Goal: Information Seeking & Learning: Learn about a topic

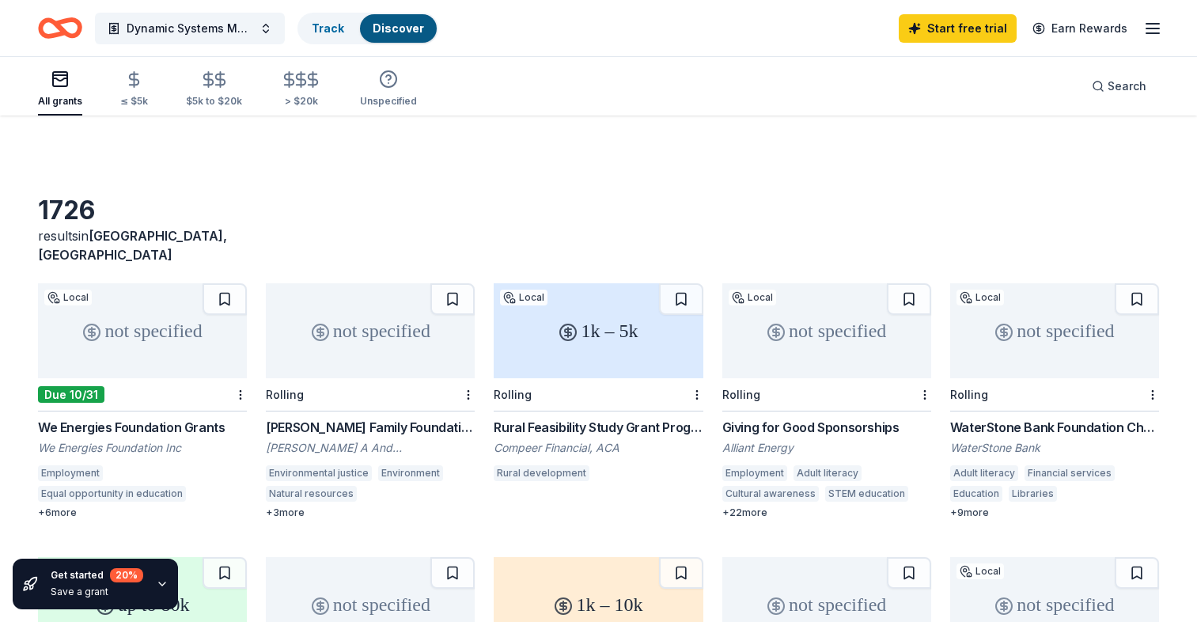
scroll to position [123, 0]
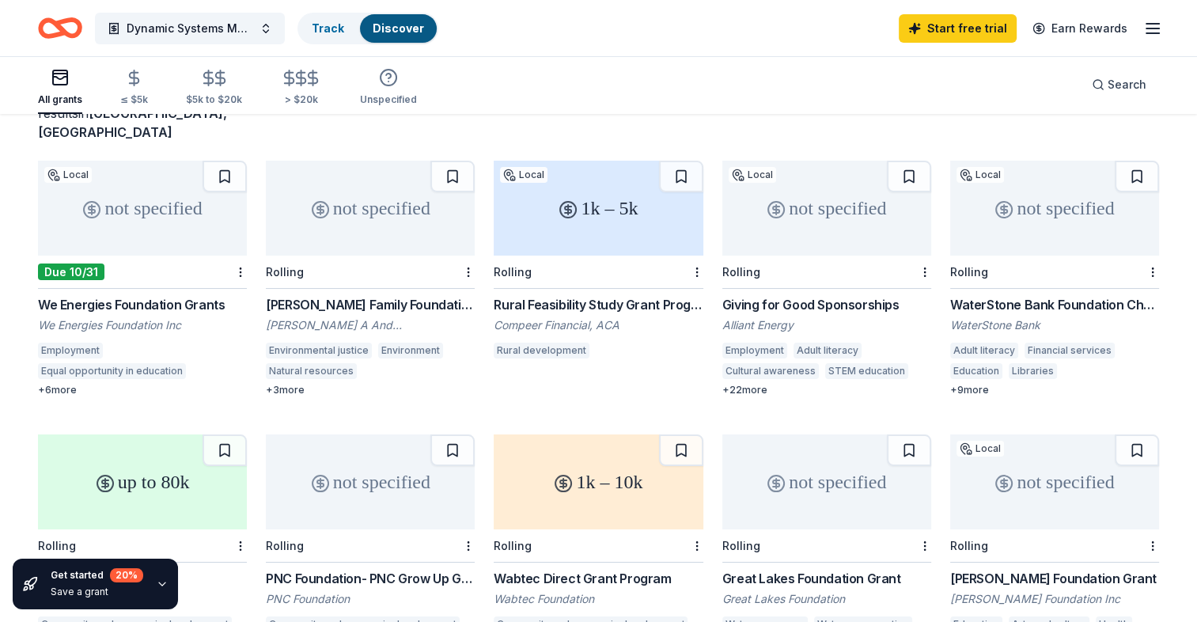
click at [1159, 28] on icon "button" at bounding box center [1152, 28] width 19 height 19
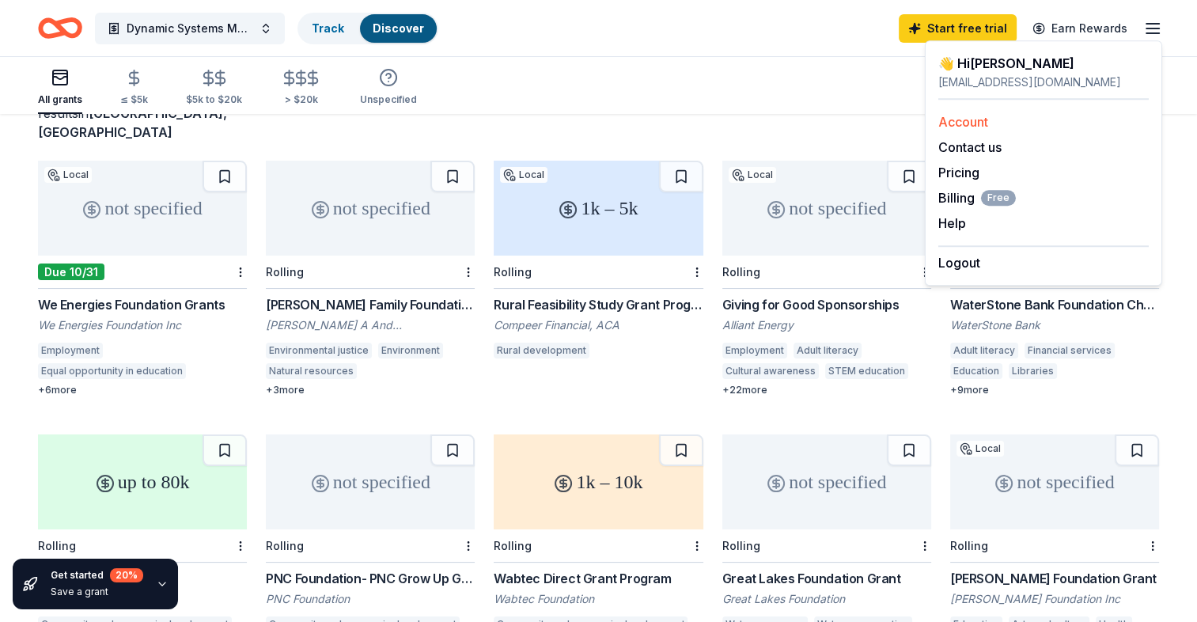
click at [966, 122] on link "Account" at bounding box center [963, 122] width 50 height 16
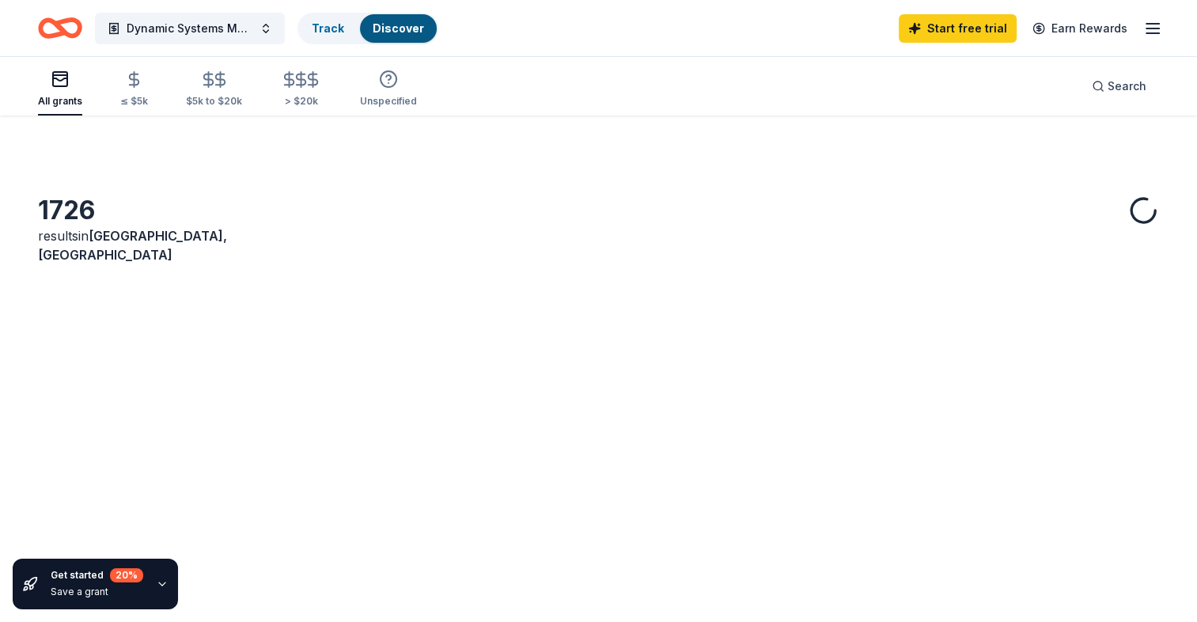
scroll to position [123, 0]
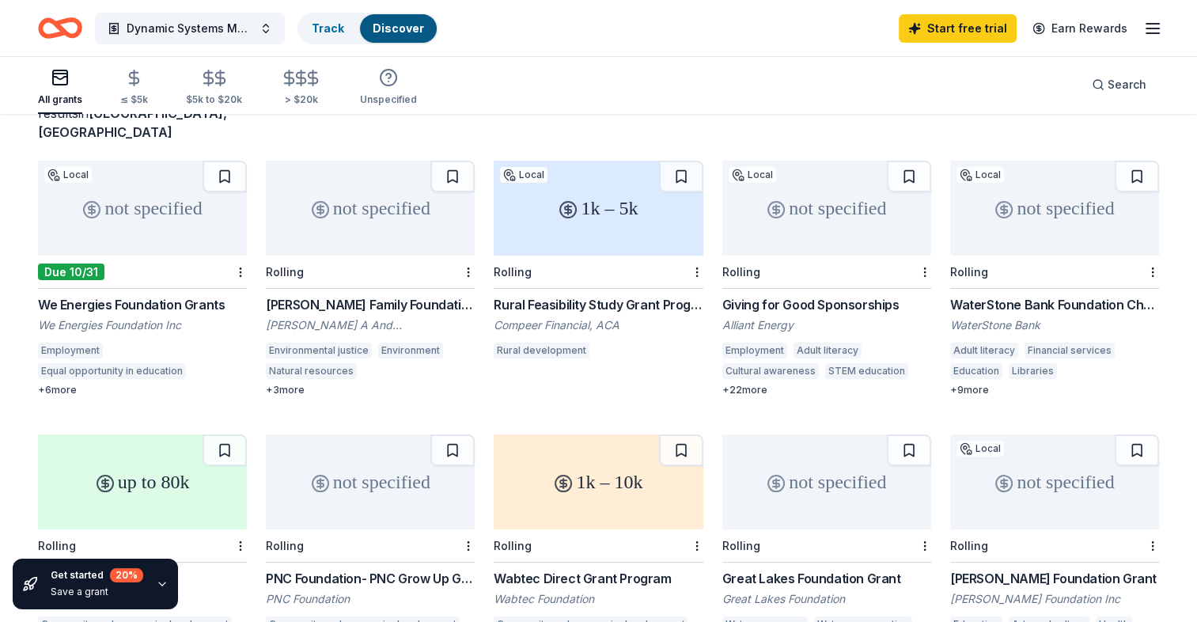
click at [64, 33] on icon "Home" at bounding box center [67, 28] width 25 height 16
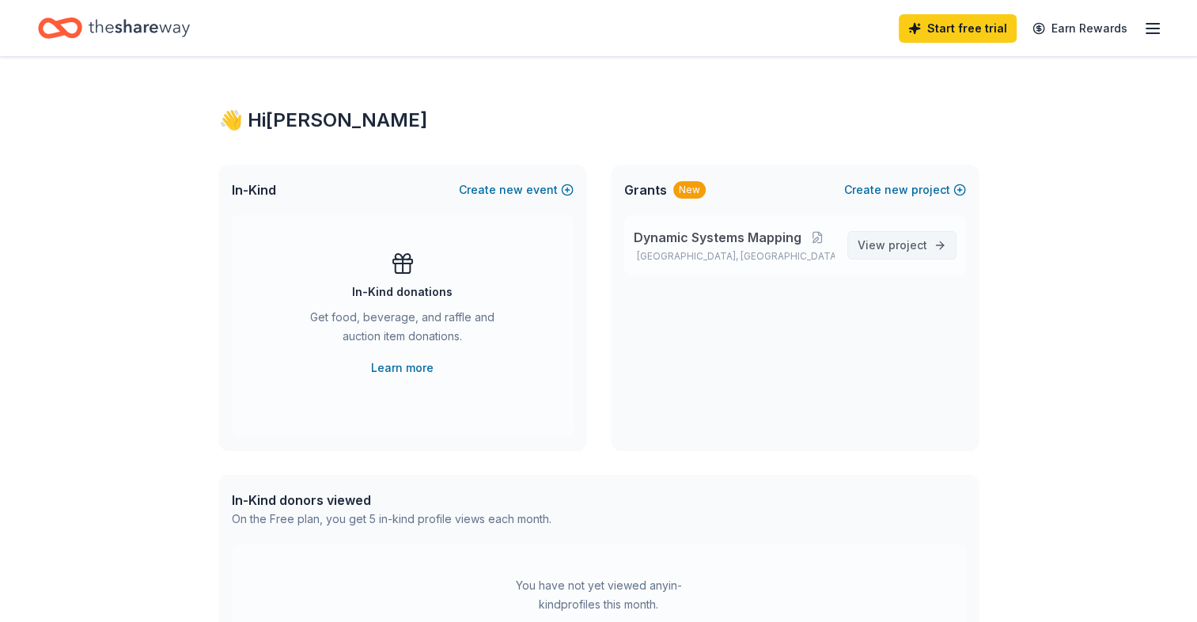
click at [869, 236] on span "View project" at bounding box center [892, 245] width 70 height 19
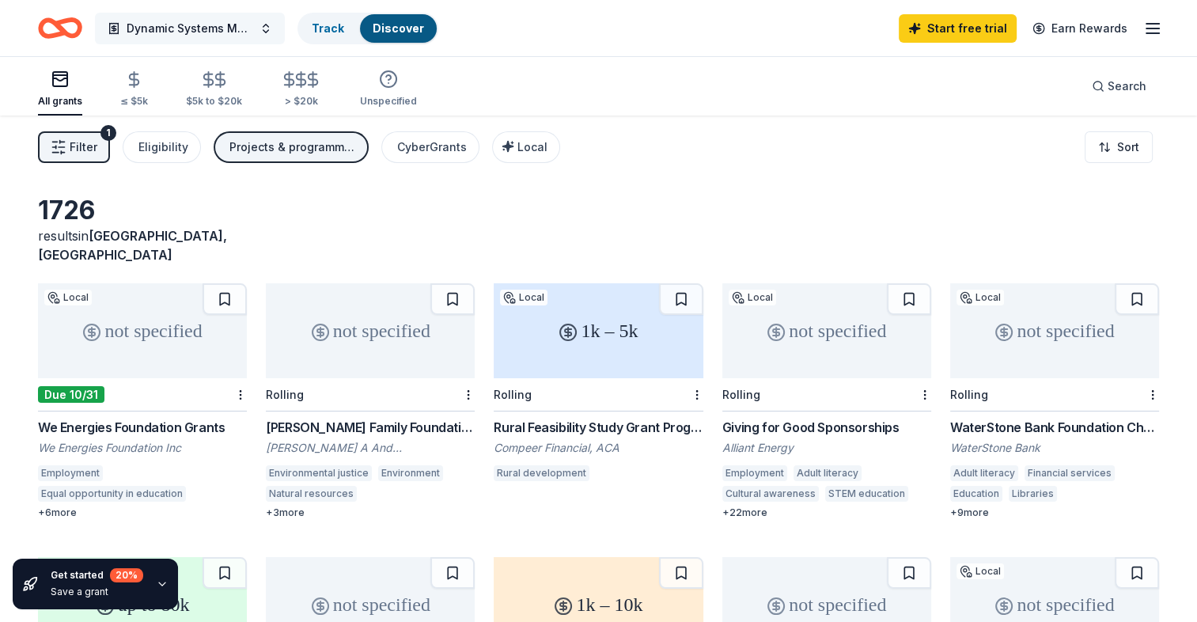
click at [226, 31] on span "Dynamic Systems Mapping" at bounding box center [190, 28] width 127 height 19
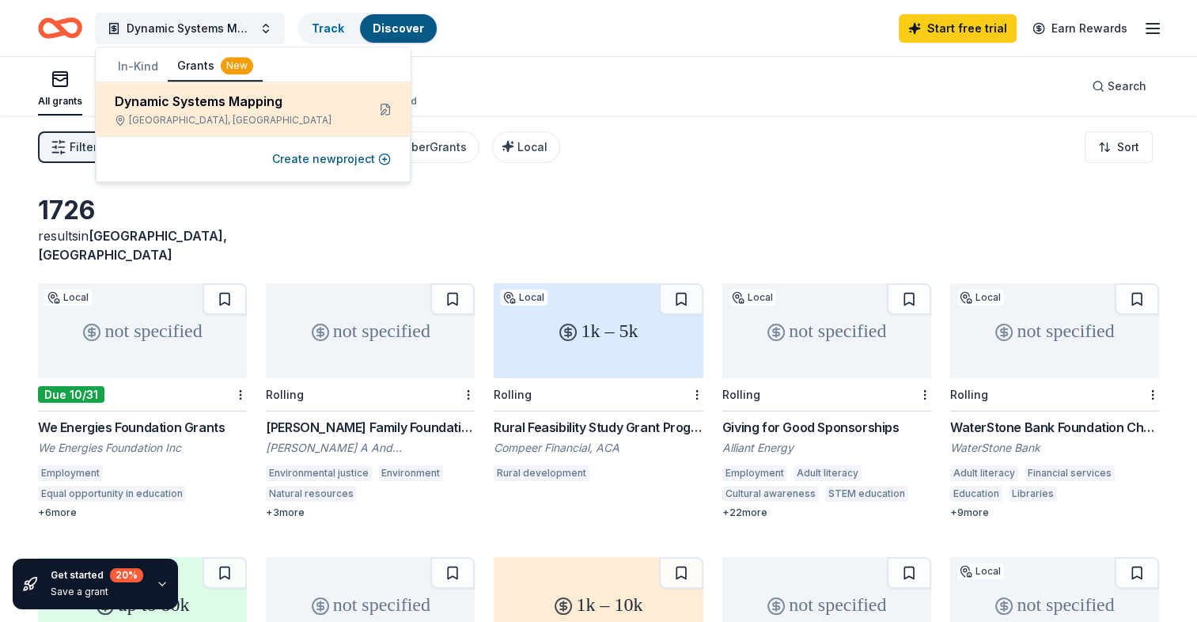
click at [234, 115] on div "[GEOGRAPHIC_DATA], [GEOGRAPHIC_DATA]" at bounding box center [234, 120] width 239 height 13
click at [383, 109] on button at bounding box center [384, 108] width 25 height 25
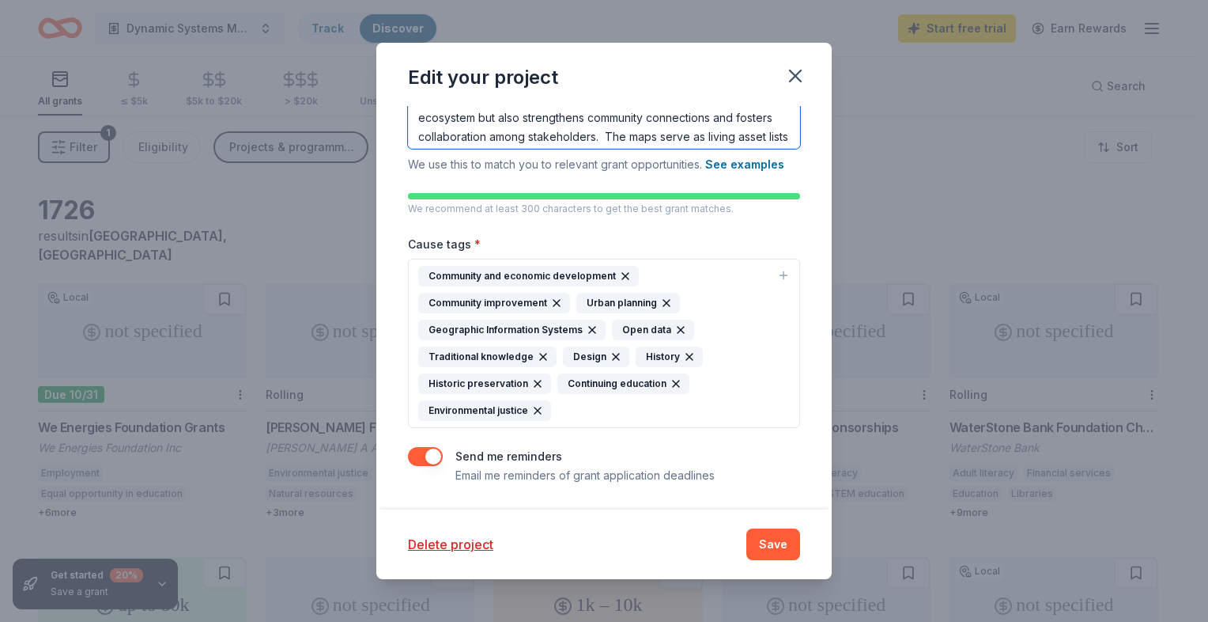
scroll to position [213, 0]
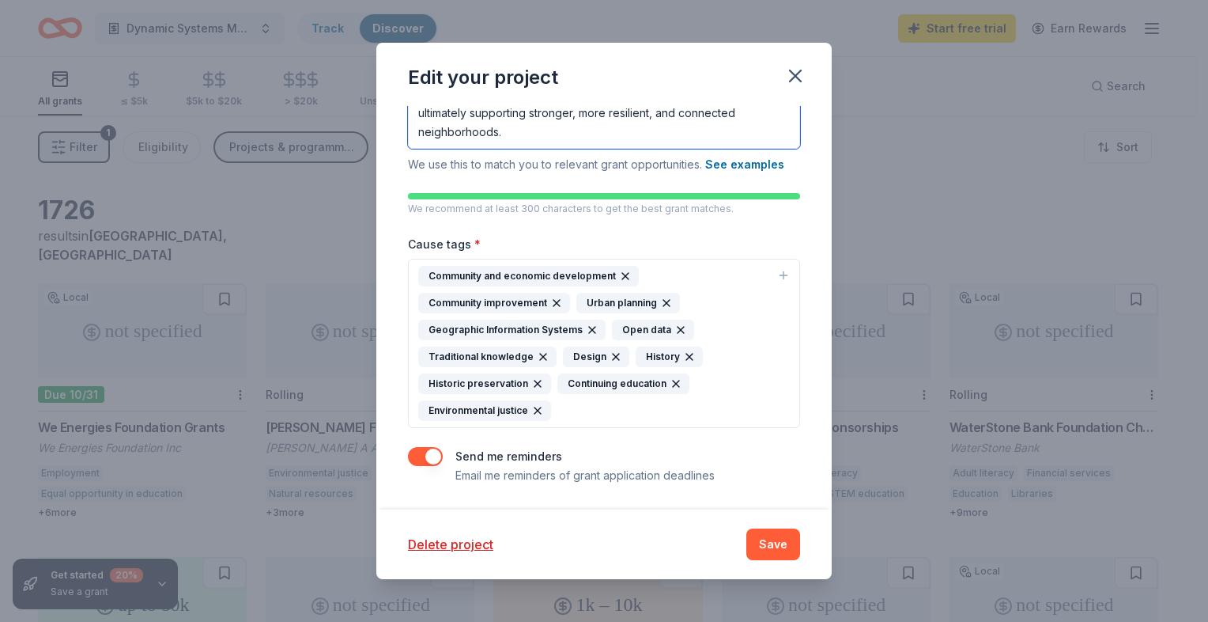
drag, startPoint x: 417, startPoint y: 420, endPoint x: 683, endPoint y: 204, distance: 343.0
click at [683, 204] on div "Project name * Dynamic Systems Mapping ZIP code * 53204 What type of grants are…" at bounding box center [604, 107] width 392 height 754
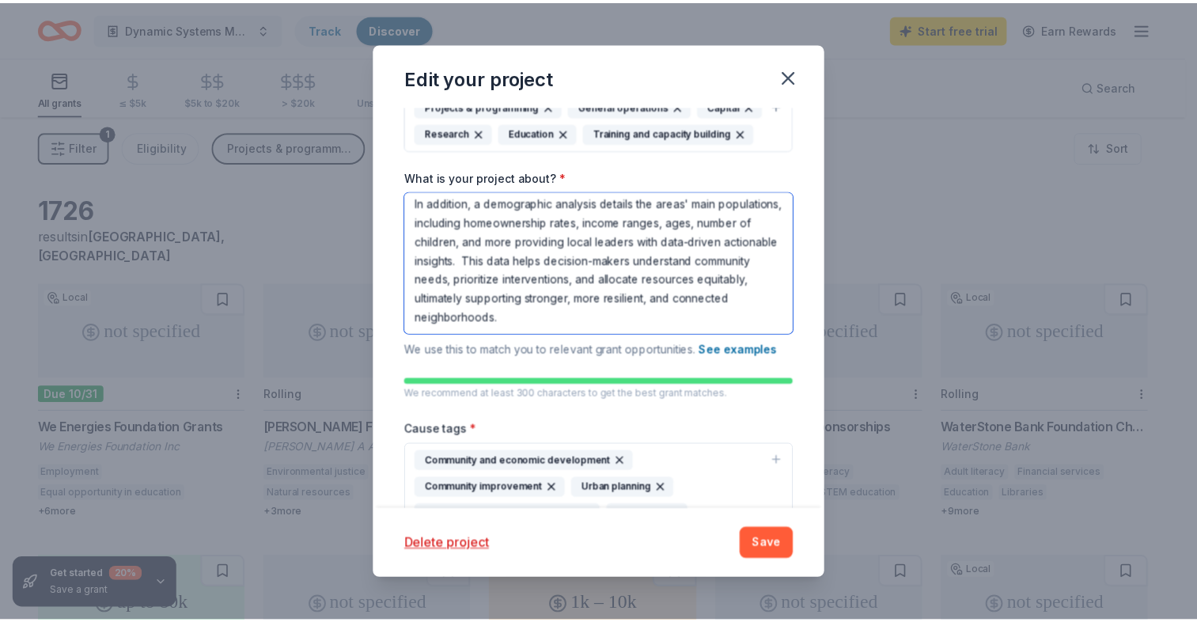
scroll to position [164, 0]
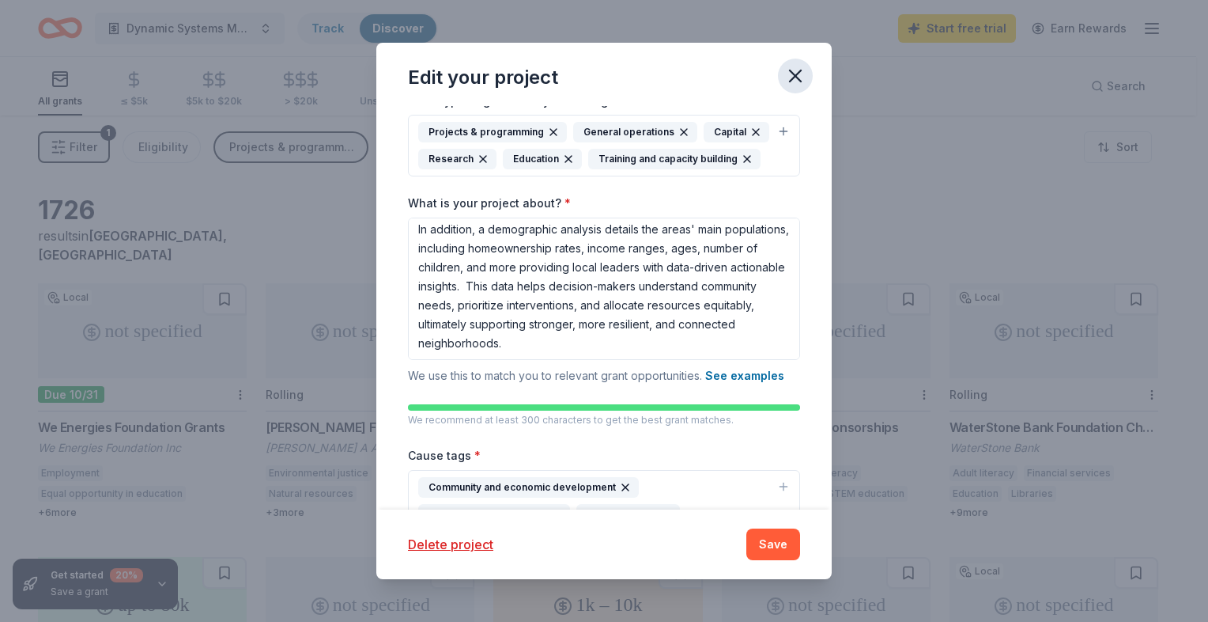
click at [796, 74] on icon "button" at bounding box center [796, 76] width 22 height 22
